Goal: Task Accomplishment & Management: Use online tool/utility

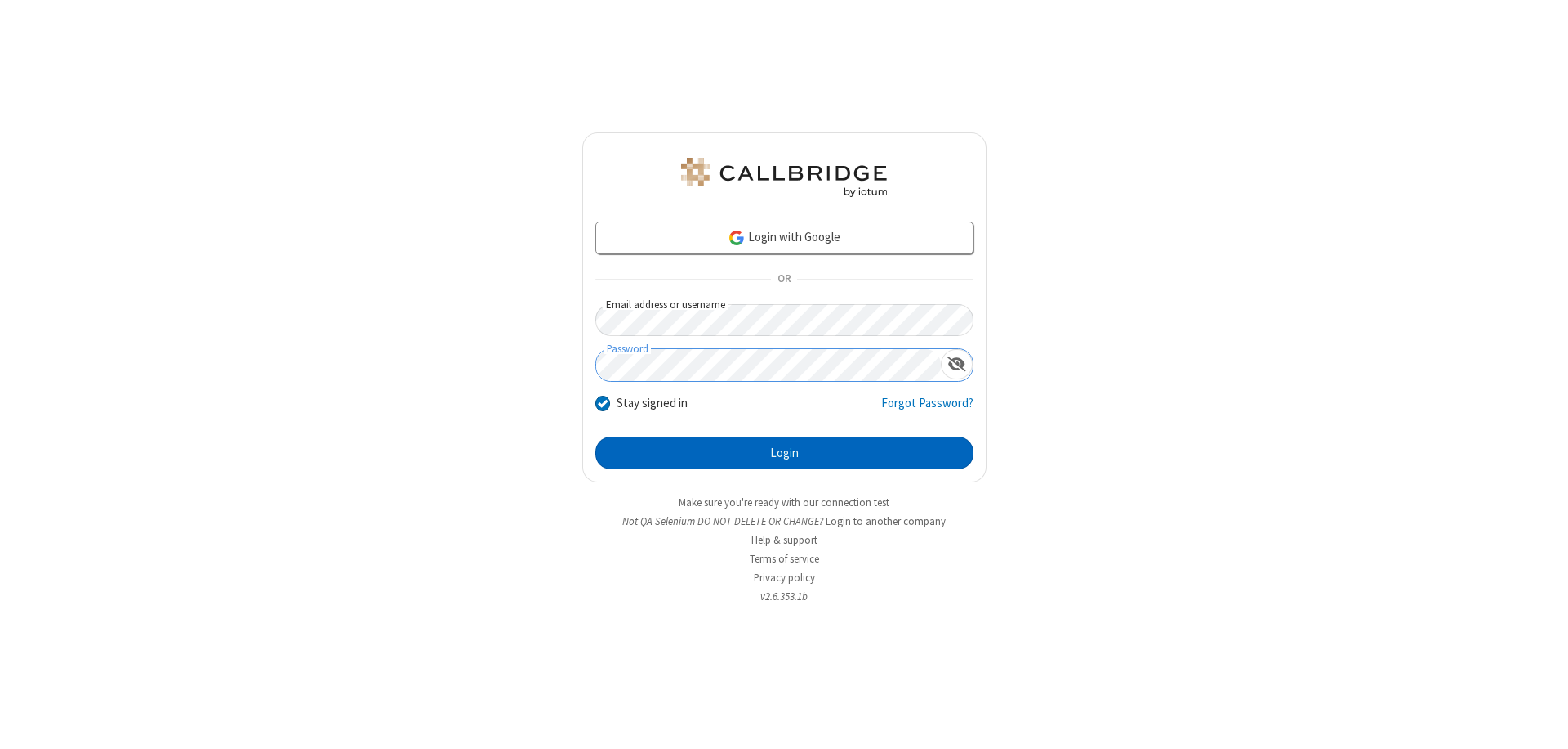
click at [784, 453] on button "Login" at bounding box center [784, 453] width 379 height 33
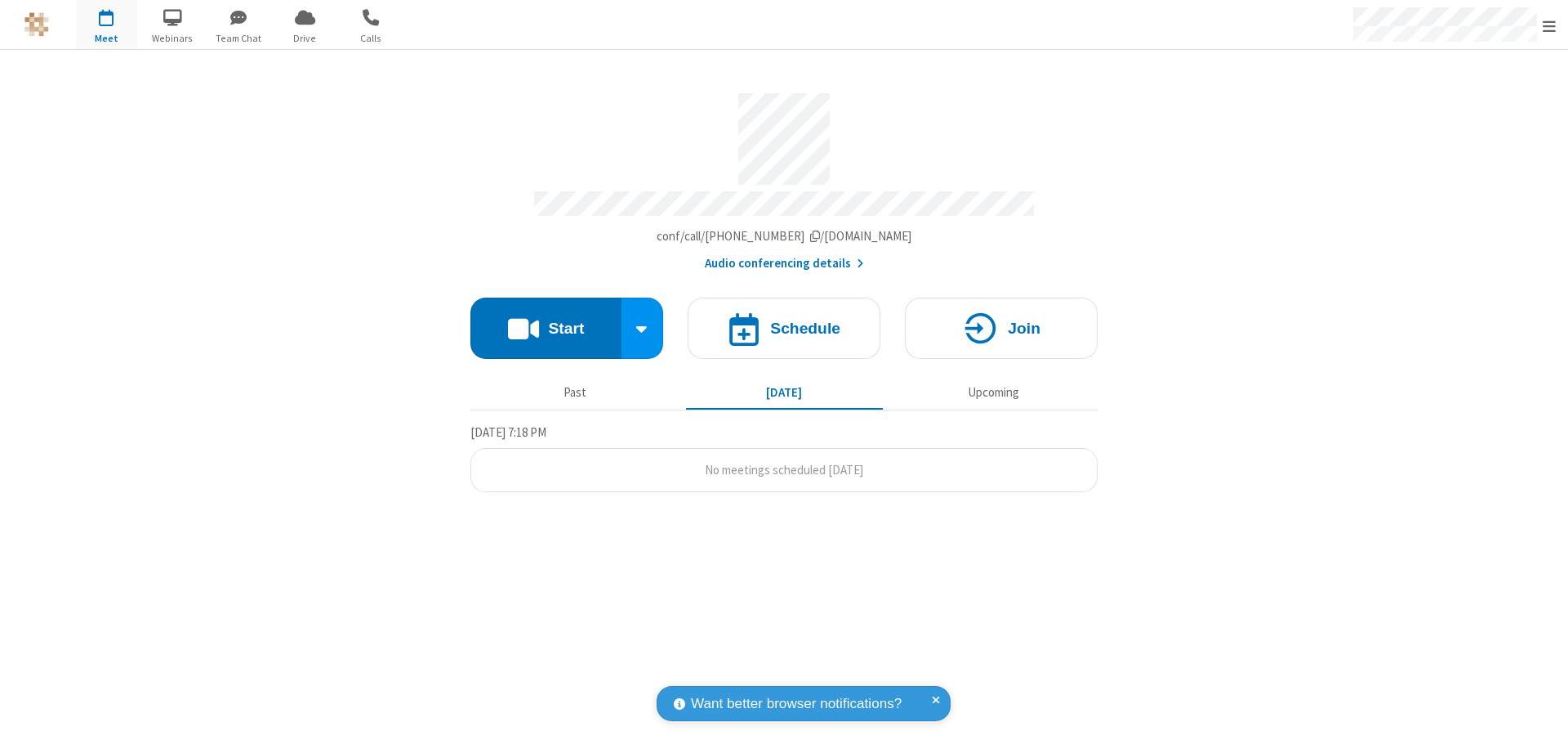
click at [546, 321] on button "Start" at bounding box center [547, 327] width 151 height 61
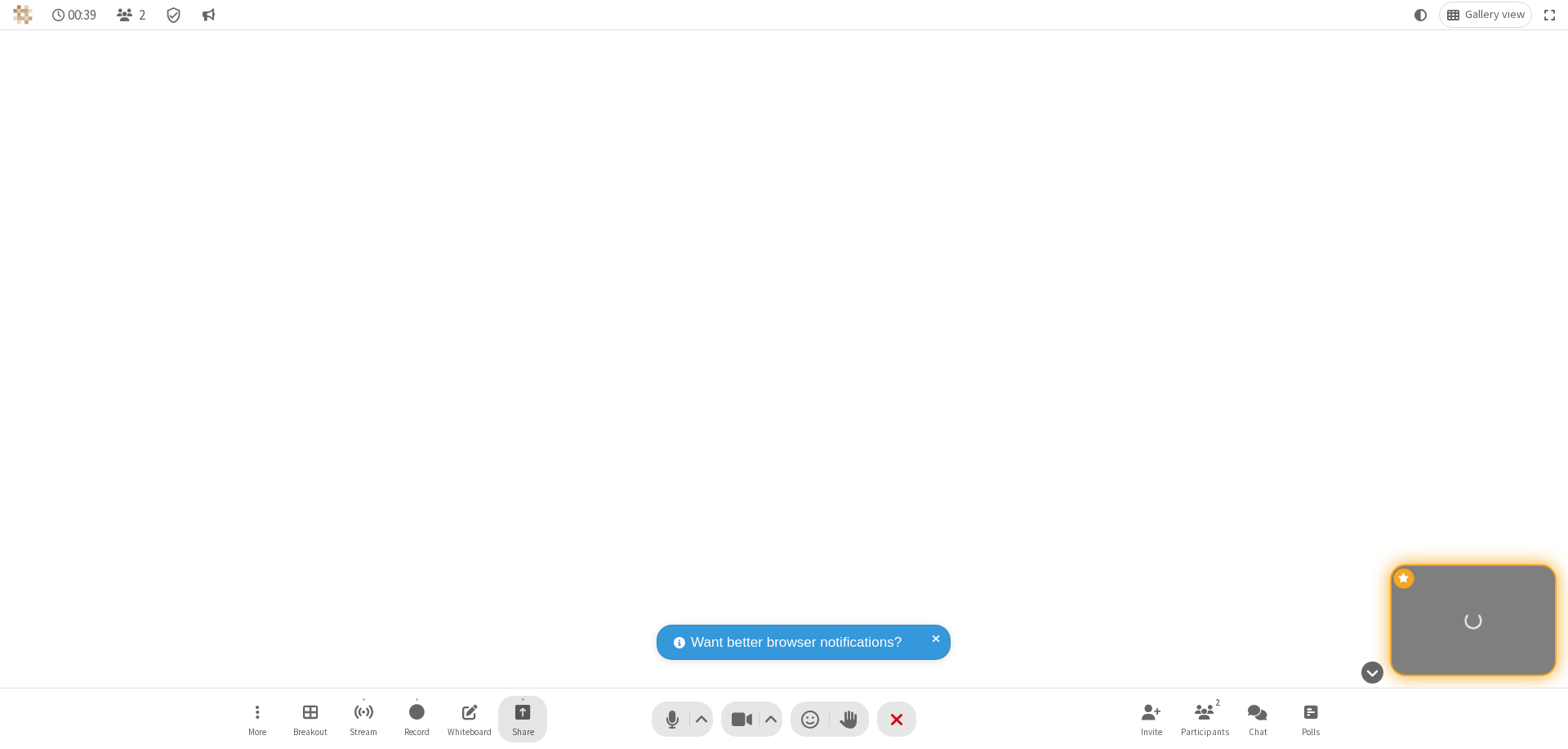
click at [522, 711] on span "Start sharing" at bounding box center [523, 711] width 16 height 20
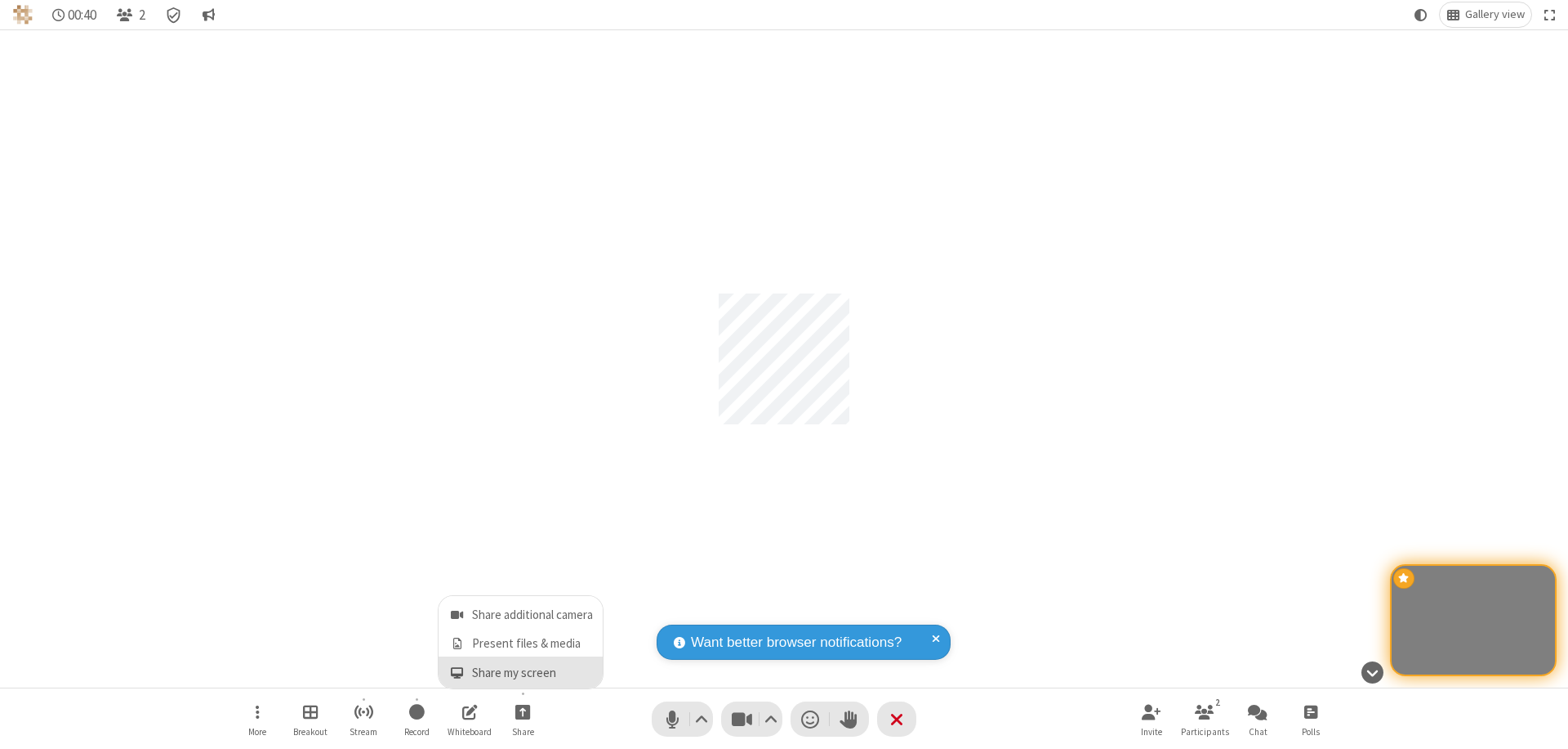
click at [456, 672] on span "Share my screen" at bounding box center [456, 673] width 18 height 14
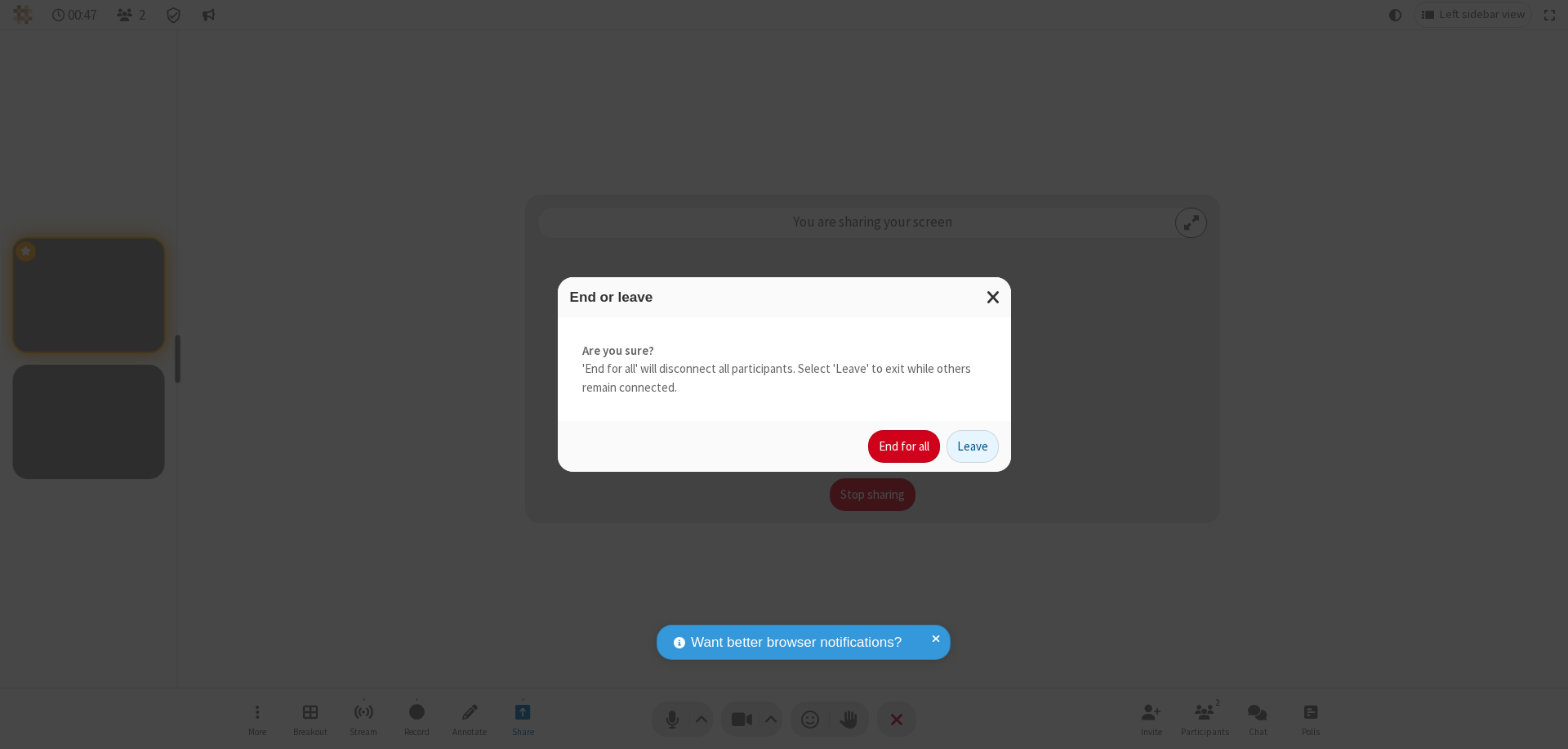
click at [905, 446] on button "End for all" at bounding box center [904, 447] width 72 height 33
